Goal: Information Seeking & Learning: Check status

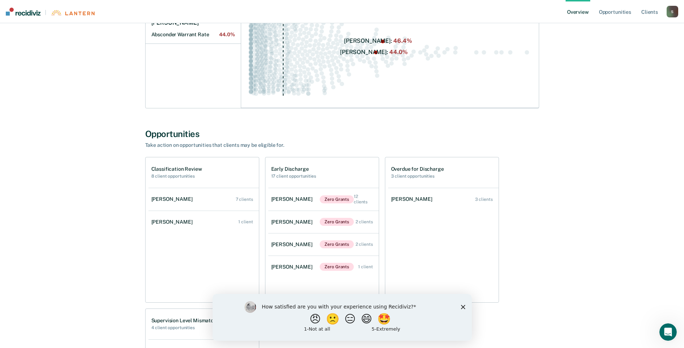
scroll to position [145, 0]
click at [614, 12] on link "Opportunities" at bounding box center [615, 11] width 35 height 23
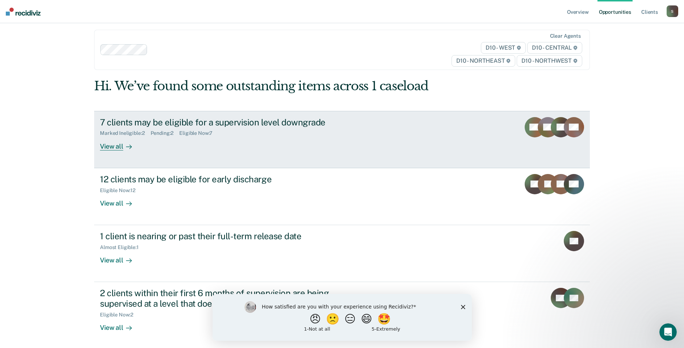
scroll to position [7, 0]
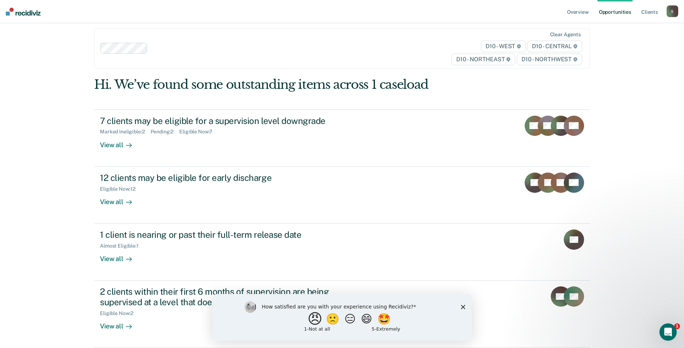
click at [312, 321] on button "😠" at bounding box center [315, 318] width 17 height 14
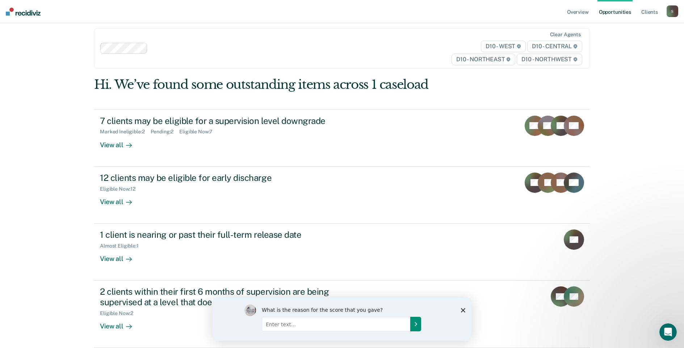
click at [413, 326] on button "Submit your response" at bounding box center [415, 323] width 11 height 14
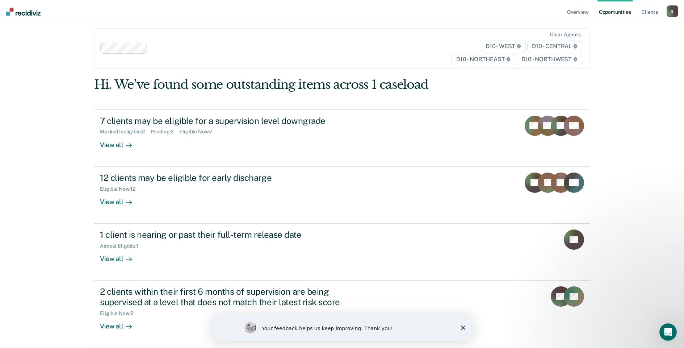
click at [461, 327] on icon "Close survey" at bounding box center [463, 327] width 4 height 4
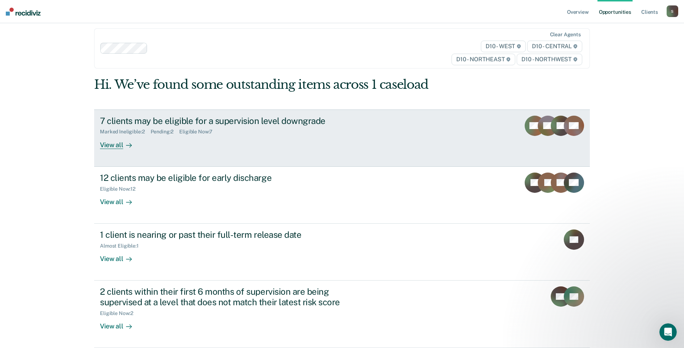
click at [113, 141] on div "View all" at bounding box center [120, 142] width 41 height 14
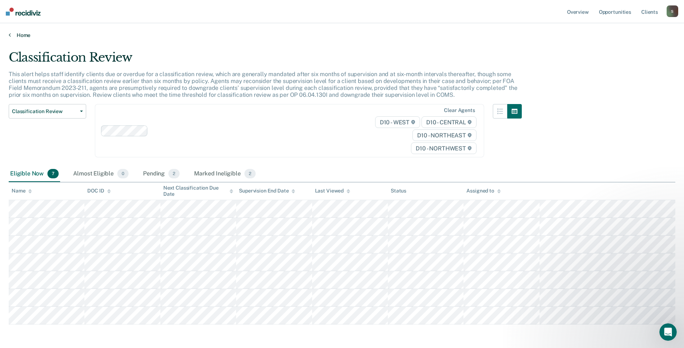
click at [21, 34] on link "Home" at bounding box center [342, 35] width 667 height 7
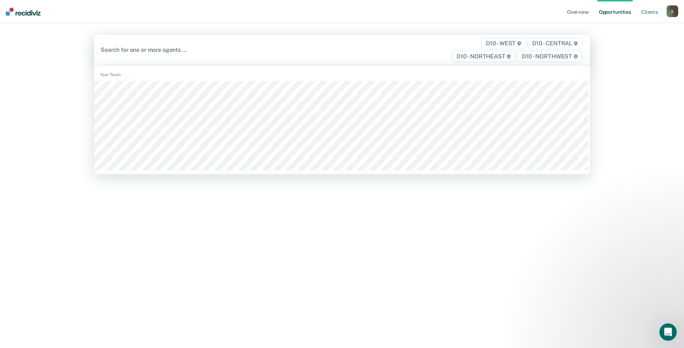
click at [134, 54] on div at bounding box center [270, 50] width 338 height 8
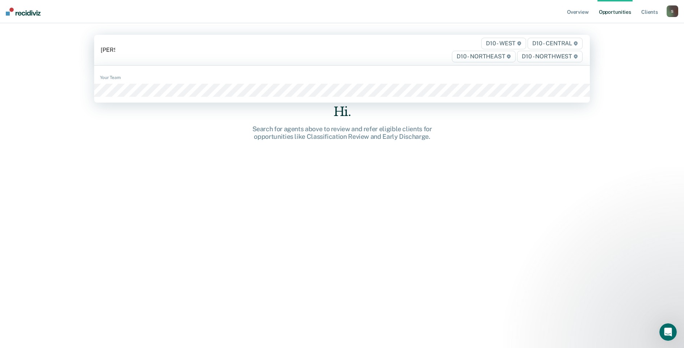
type input "[PERSON_NAME]"
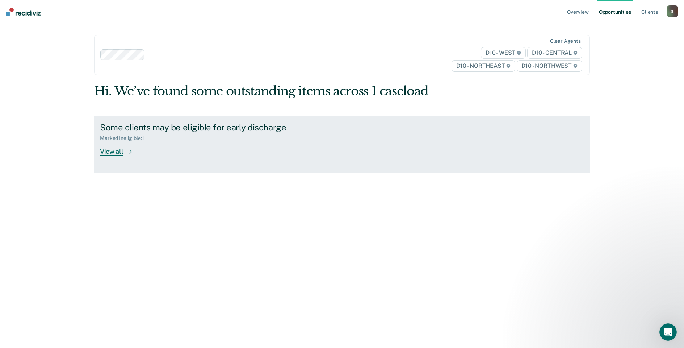
click at [113, 152] on div "View all" at bounding box center [120, 148] width 41 height 14
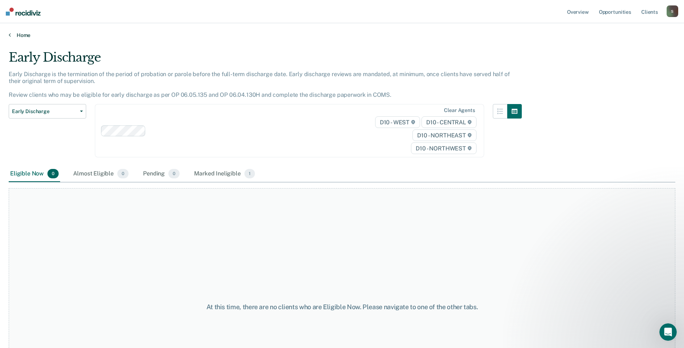
click at [26, 36] on link "Home" at bounding box center [342, 35] width 667 height 7
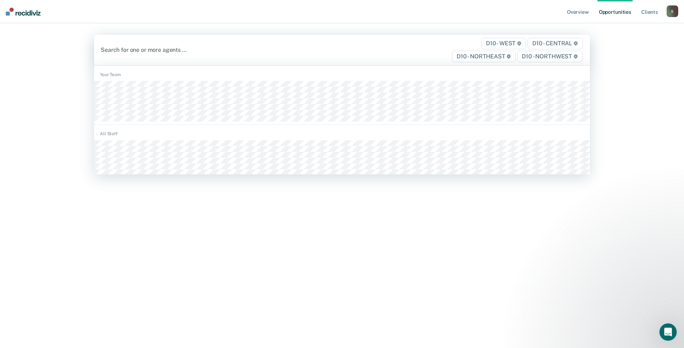
click at [137, 51] on div at bounding box center [270, 50] width 338 height 8
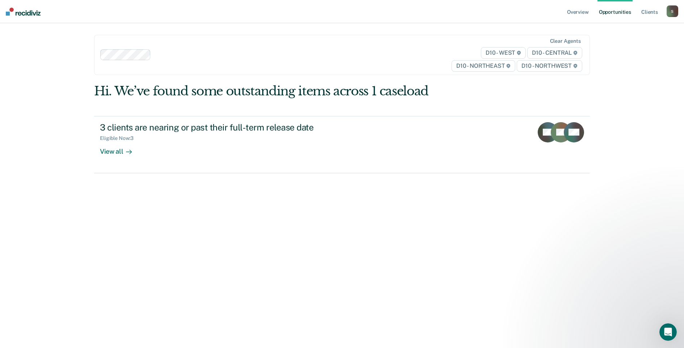
click at [493, 238] on div "Hi. We’ve found some outstanding items across 1 caseload 3 clients are nearing …" at bounding box center [342, 217] width 496 height 267
click at [494, 238] on div "Hi. We’ve found some outstanding items across 1 caseload 3 clients are nearing …" at bounding box center [342, 217] width 496 height 267
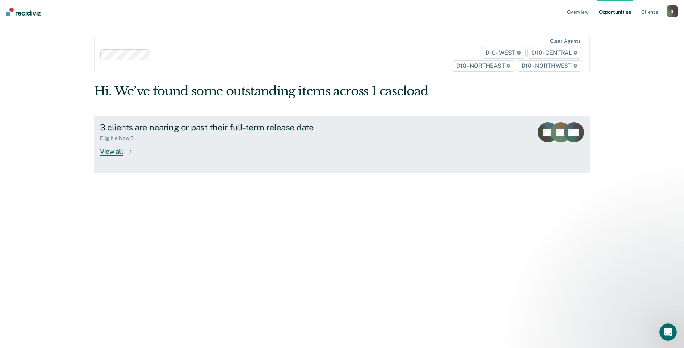
click at [111, 151] on div "View all" at bounding box center [120, 148] width 41 height 14
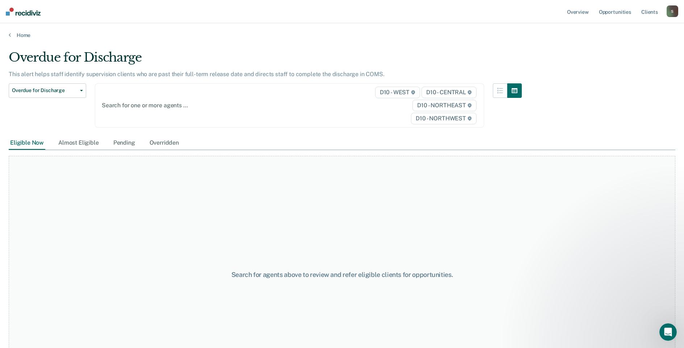
type input "j"
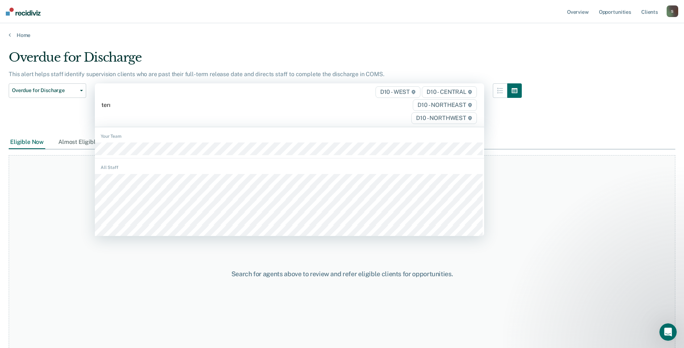
type input "[PERSON_NAME]"
